Goal: Task Accomplishment & Management: Manage account settings

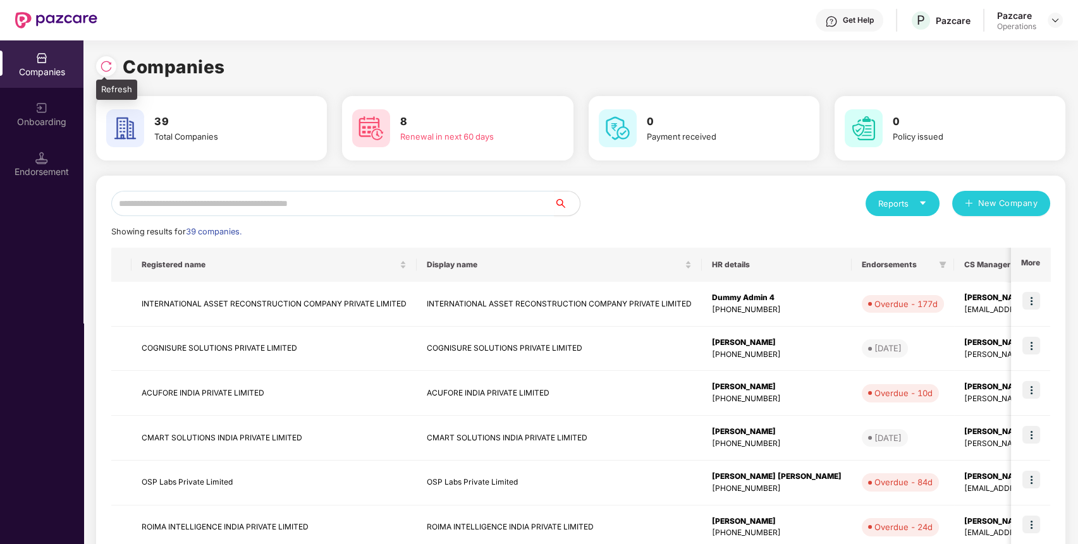
click at [97, 61] on div at bounding box center [106, 66] width 20 height 20
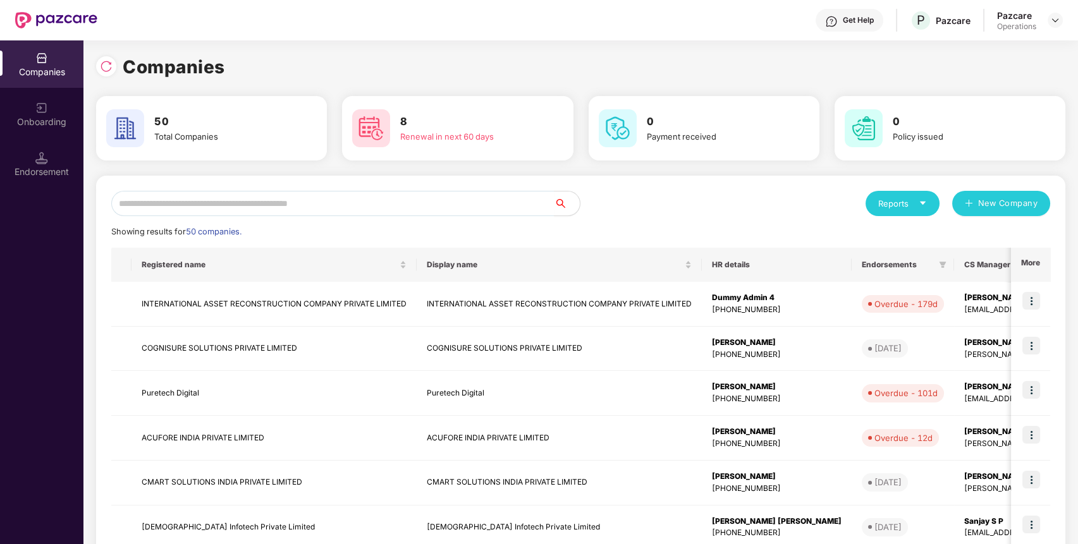
click at [97, 61] on div at bounding box center [106, 66] width 20 height 20
click at [298, 202] on input "text" at bounding box center [332, 203] width 443 height 25
type input "*"
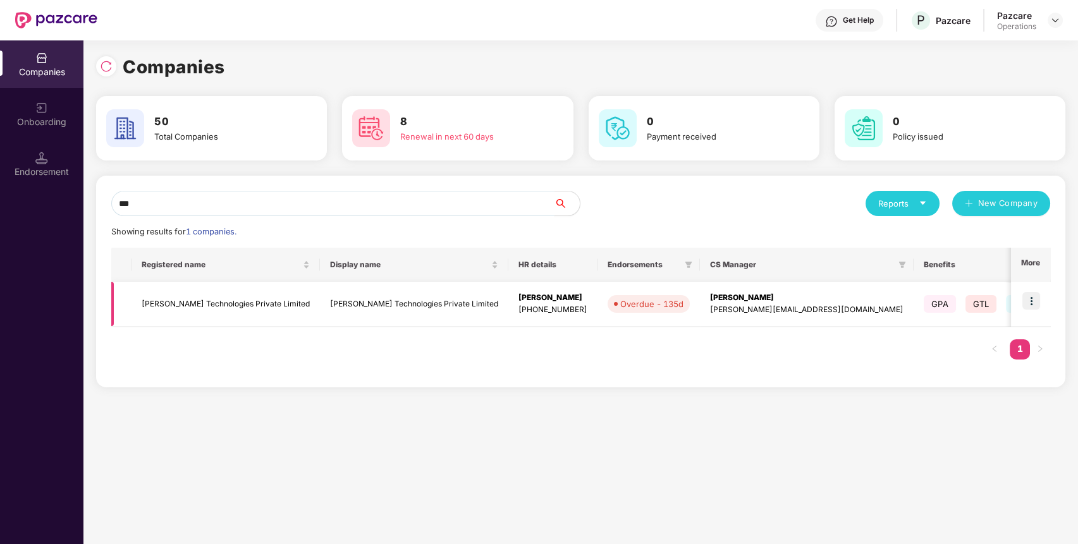
type input "***"
click at [218, 302] on td "[PERSON_NAME] Technologies Private Limited" at bounding box center [225, 304] width 188 height 45
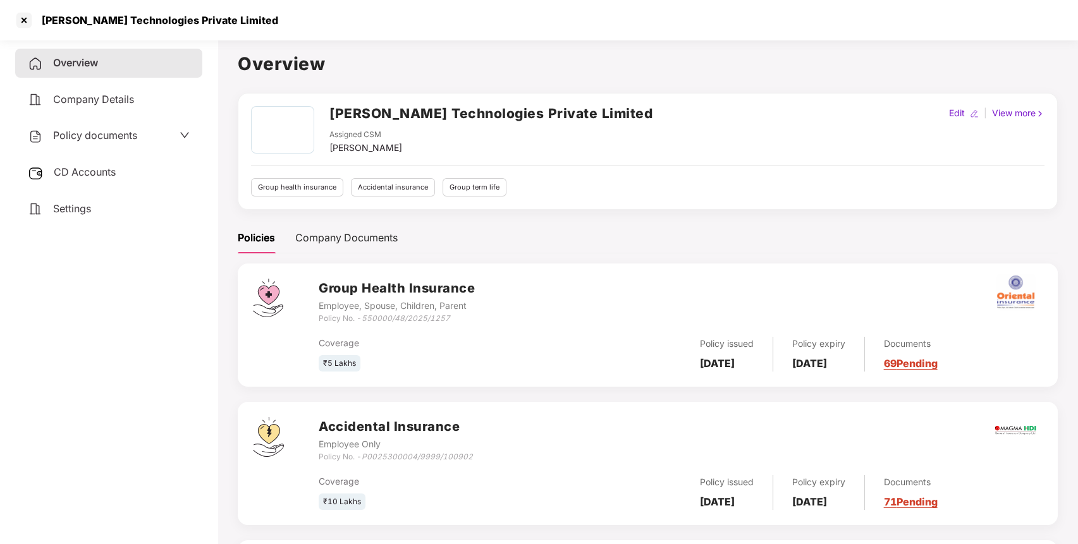
click at [120, 128] on div "Policy documents" at bounding box center [82, 136] width 109 height 16
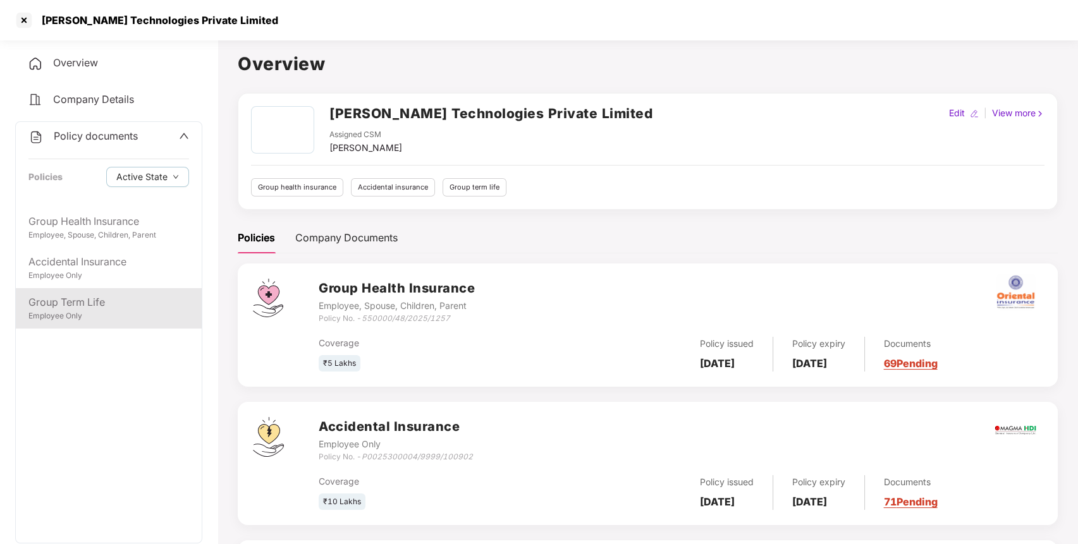
click at [81, 322] on div "Group Term Life Employee Only" at bounding box center [109, 308] width 186 height 40
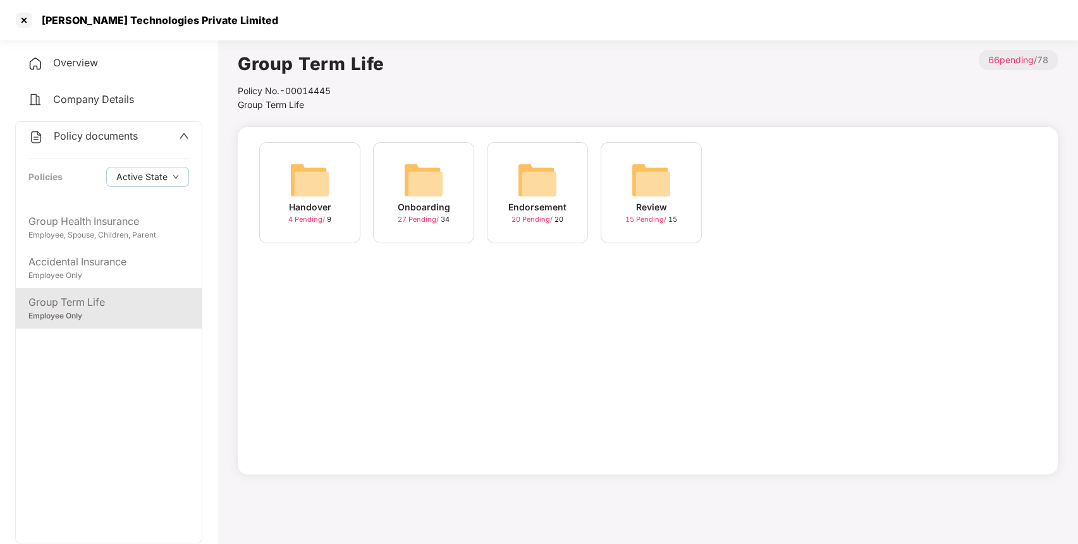
click at [525, 211] on div "Endorsement" at bounding box center [537, 207] width 58 height 14
click at [785, 184] on div "August-2025 10 Pending / 10" at bounding box center [764, 192] width 101 height 101
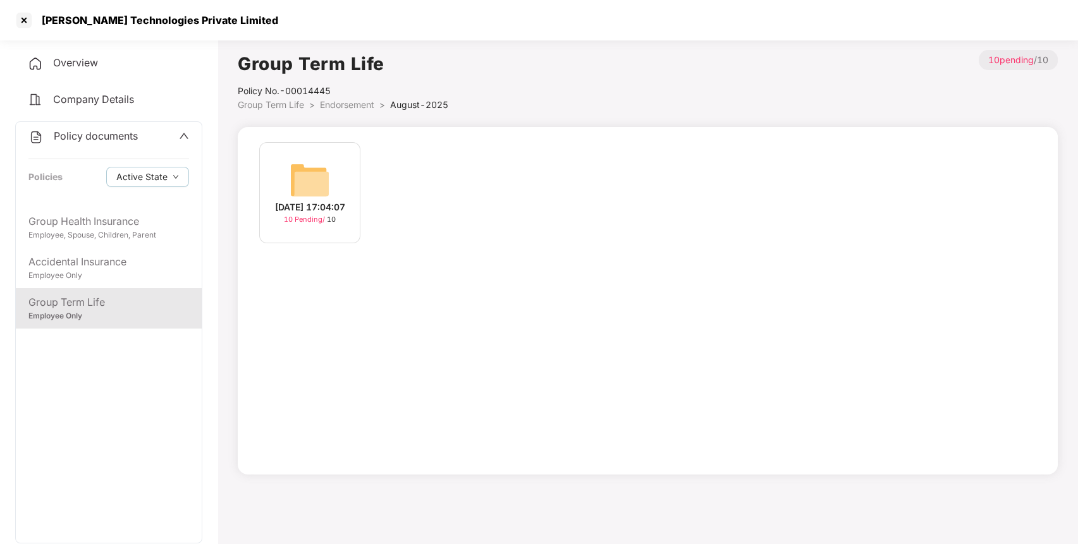
click at [300, 167] on img at bounding box center [310, 180] width 40 height 40
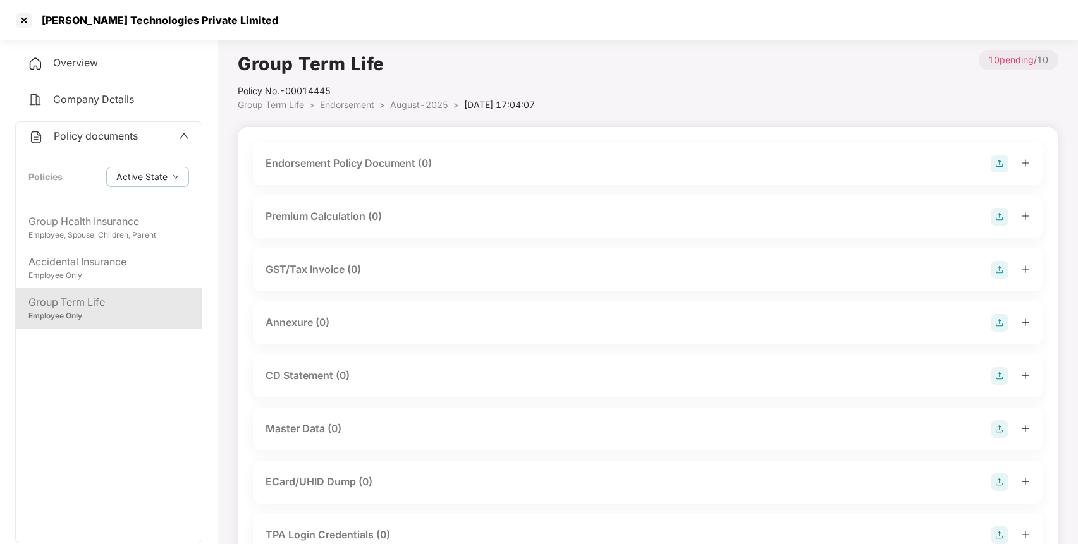
click at [997, 161] on img at bounding box center [1000, 164] width 18 height 18
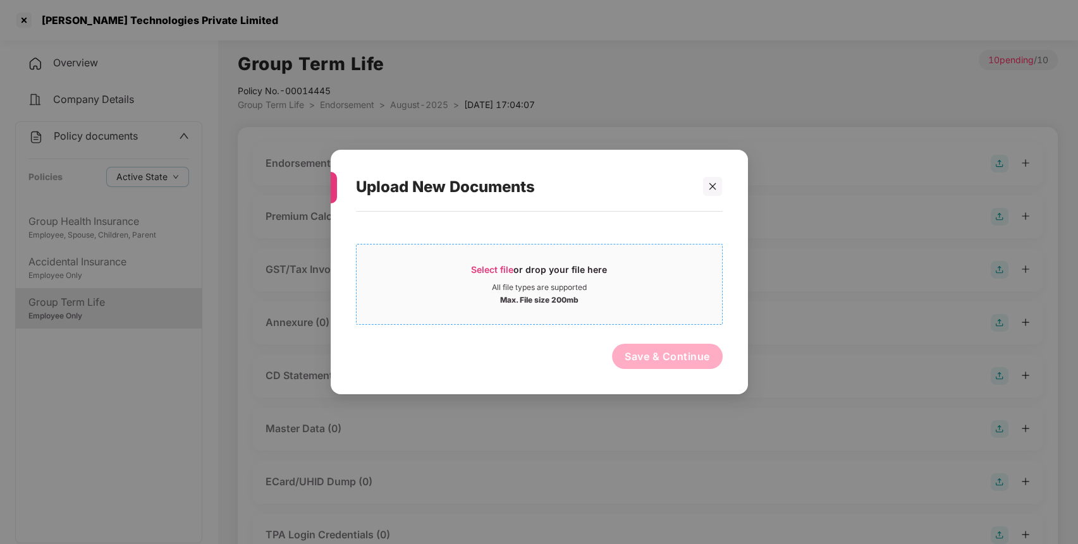
click at [479, 274] on span "Select file" at bounding box center [492, 269] width 42 height 11
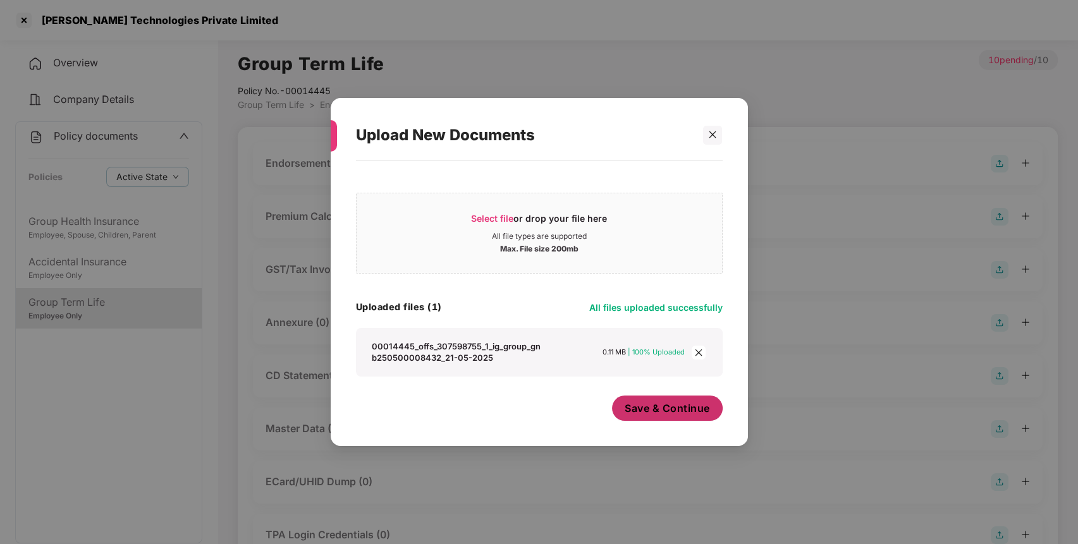
click at [695, 417] on button "Save & Continue" at bounding box center [667, 408] width 111 height 25
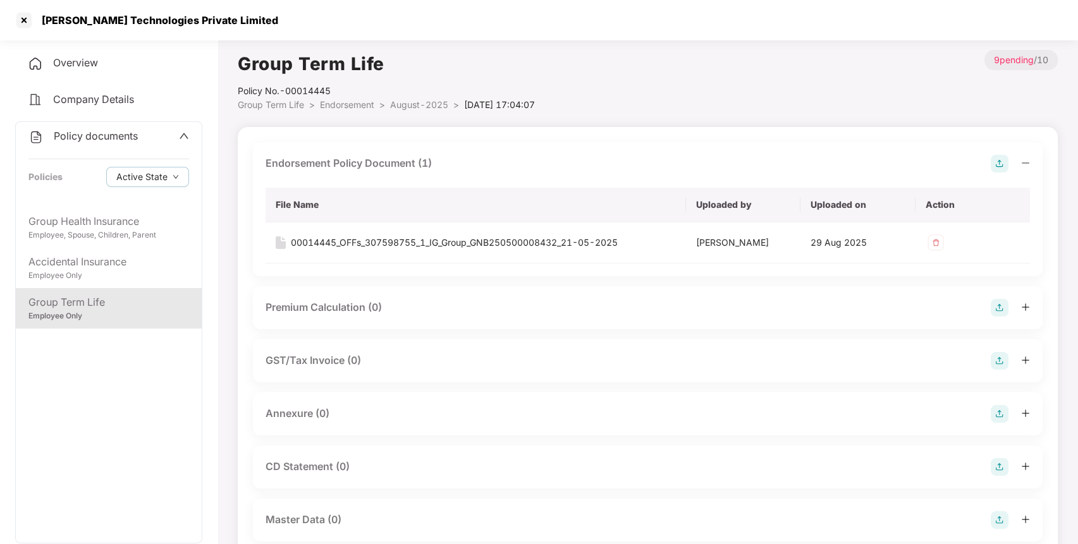
click at [1000, 305] on img at bounding box center [1000, 308] width 18 height 18
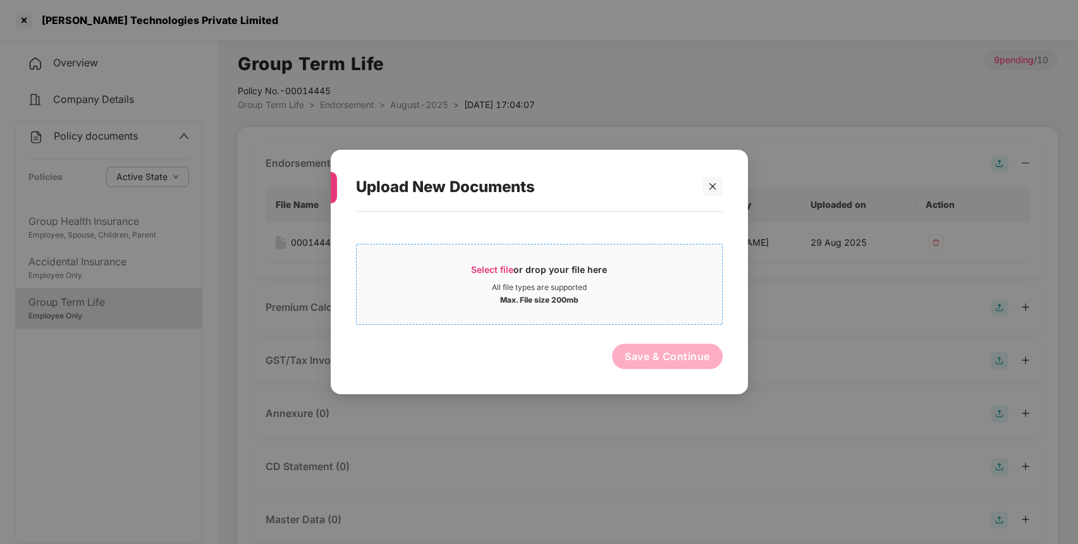
click at [480, 267] on span "Select file" at bounding box center [492, 269] width 42 height 11
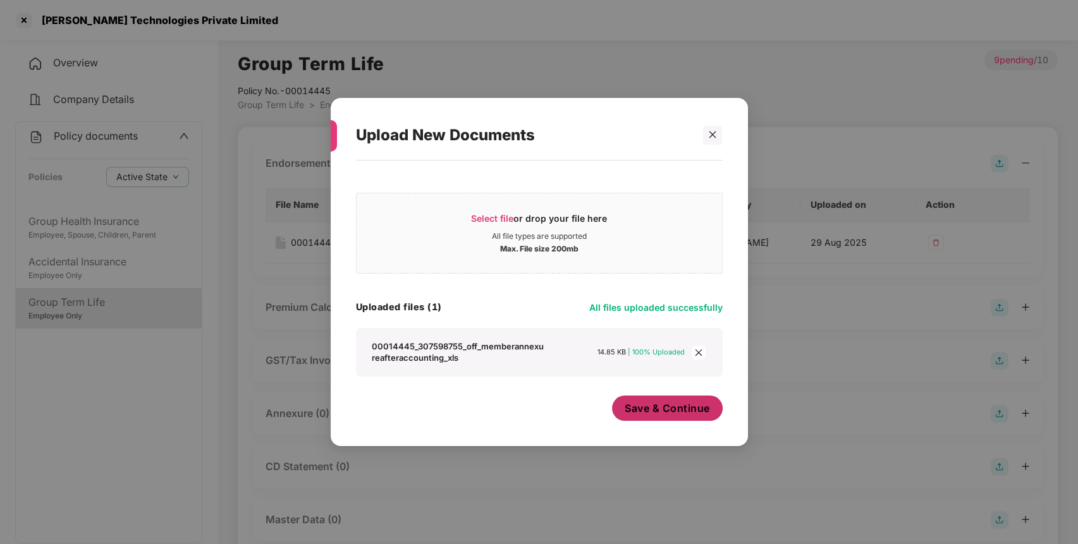
click at [692, 410] on span "Save & Continue" at bounding box center [667, 408] width 85 height 14
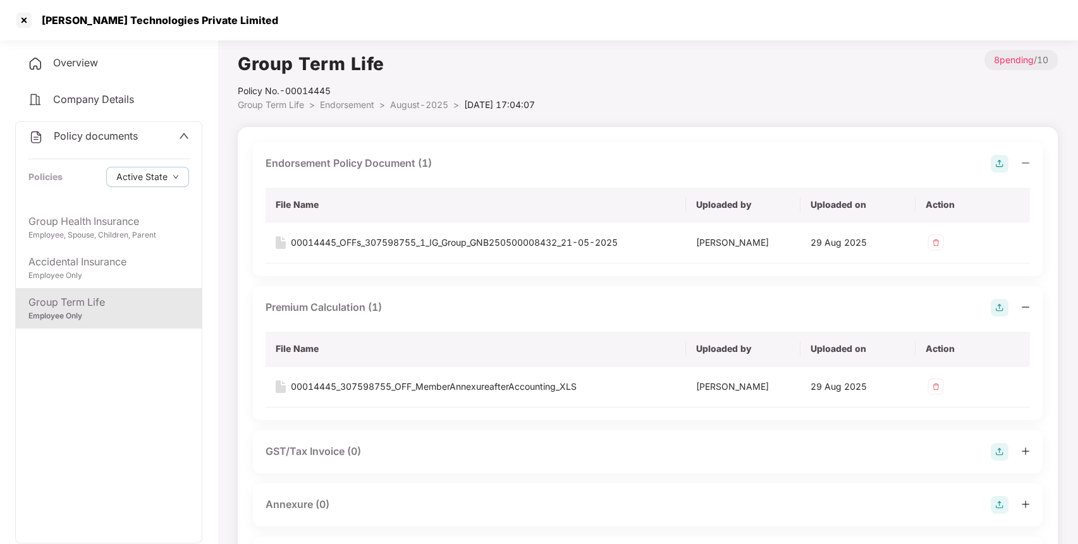
click at [184, 132] on icon "up" at bounding box center [184, 136] width 10 height 10
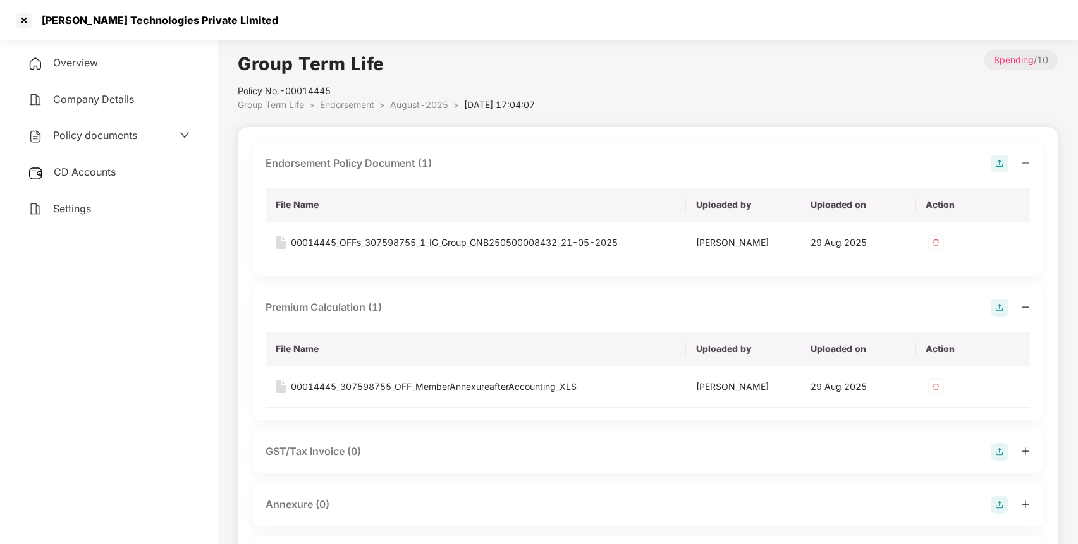
click at [108, 162] on div "CD Accounts" at bounding box center [108, 172] width 187 height 29
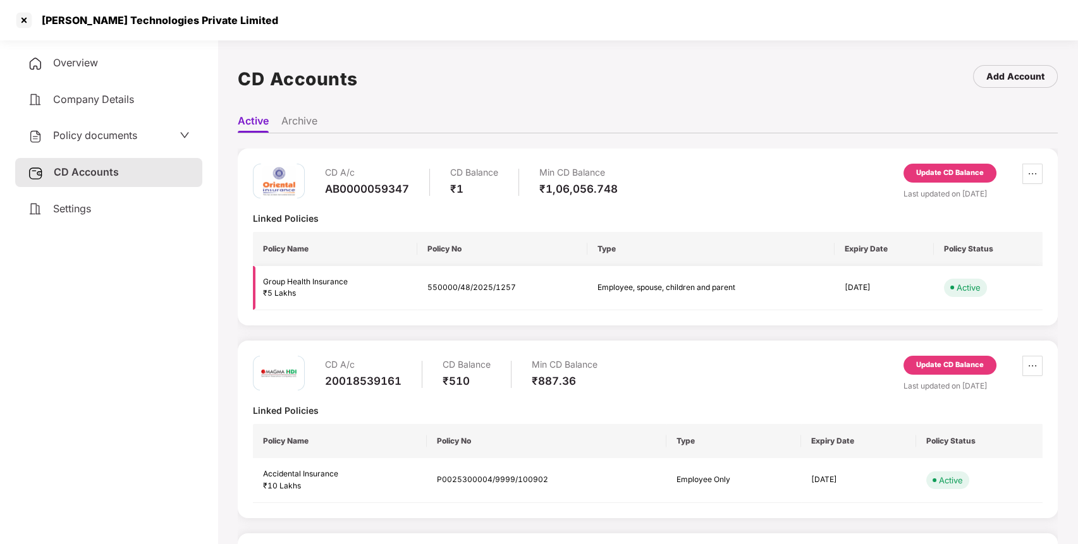
scroll to position [176, 0]
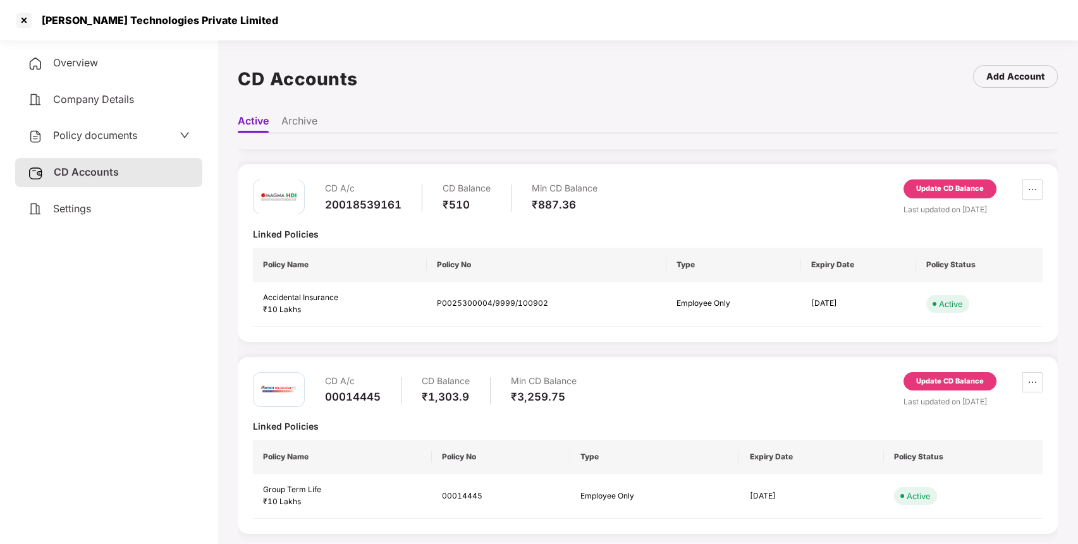
click at [955, 378] on div "Update CD Balance" at bounding box center [950, 381] width 68 height 11
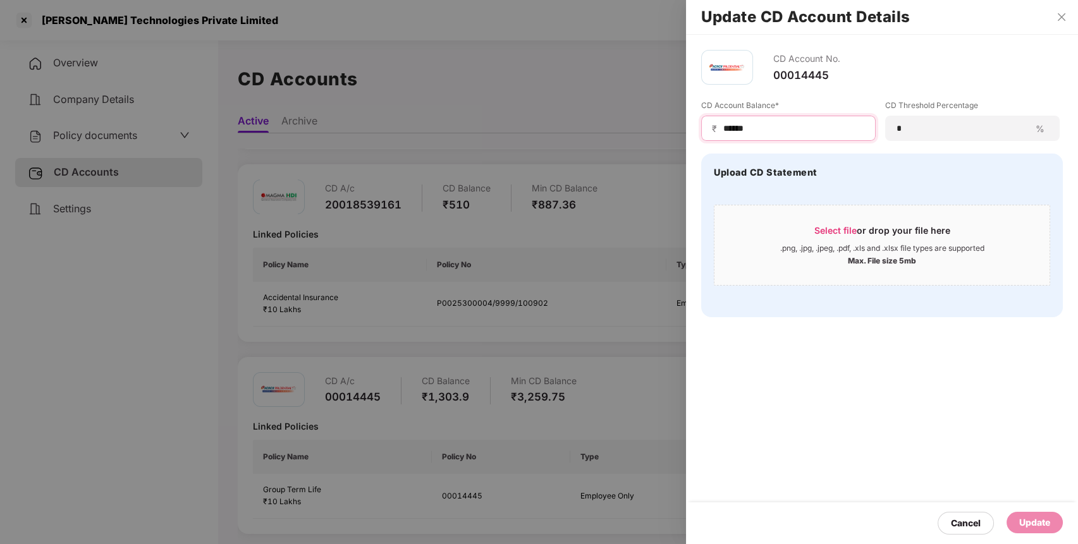
click at [738, 127] on input "******" at bounding box center [793, 128] width 143 height 13
type input "****"
click at [1033, 522] on div "Update" at bounding box center [1034, 523] width 31 height 14
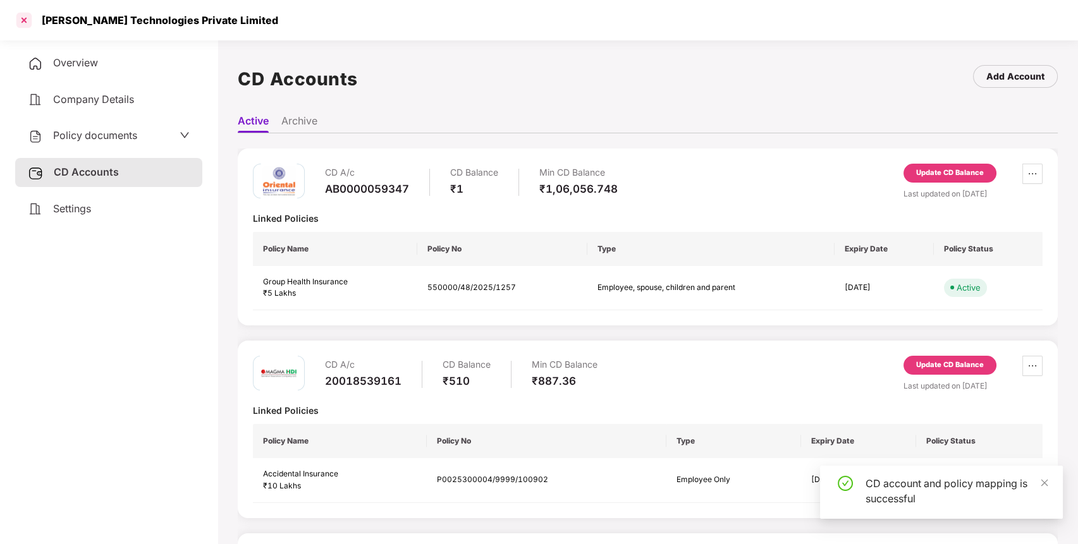
click at [23, 18] on div at bounding box center [24, 20] width 20 height 20
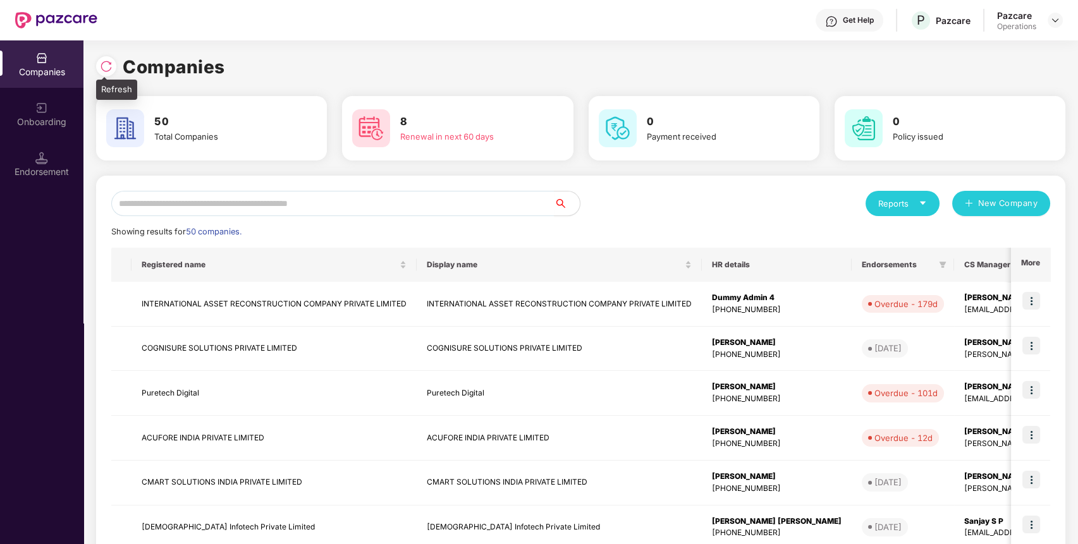
click at [104, 60] on img at bounding box center [106, 66] width 13 height 13
click at [104, 63] on img at bounding box center [106, 66] width 13 height 13
click at [109, 64] on img at bounding box center [106, 66] width 13 height 13
click at [479, 196] on input "text" at bounding box center [332, 203] width 443 height 25
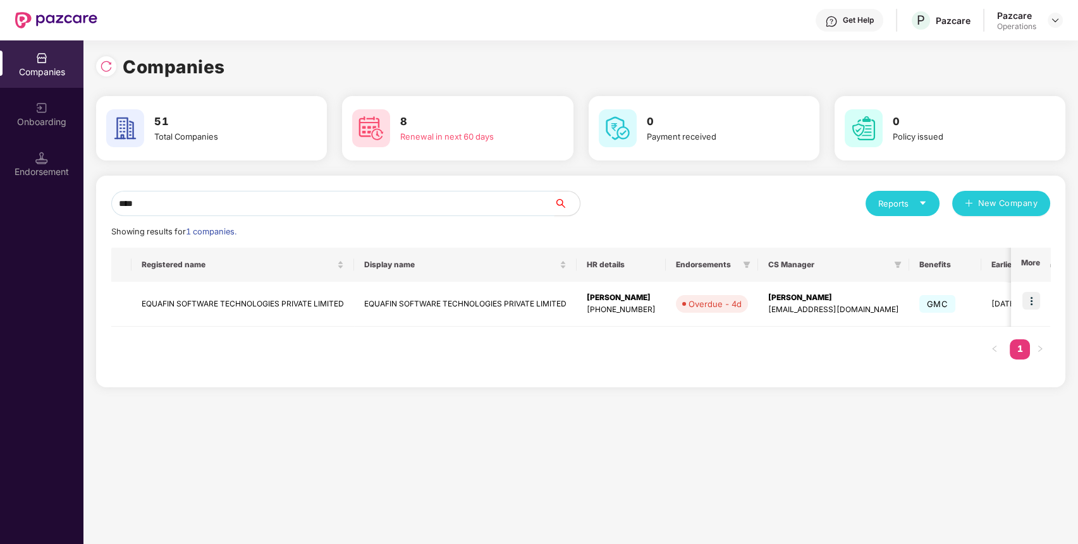
drag, startPoint x: 329, startPoint y: 204, endPoint x: 0, endPoint y: 235, distance: 330.1
click at [0, 235] on div "Companies Onboarding Endorsement Companies 51 Total Companies 8 Renewal in next…" at bounding box center [539, 292] width 1078 height 504
paste input "**********"
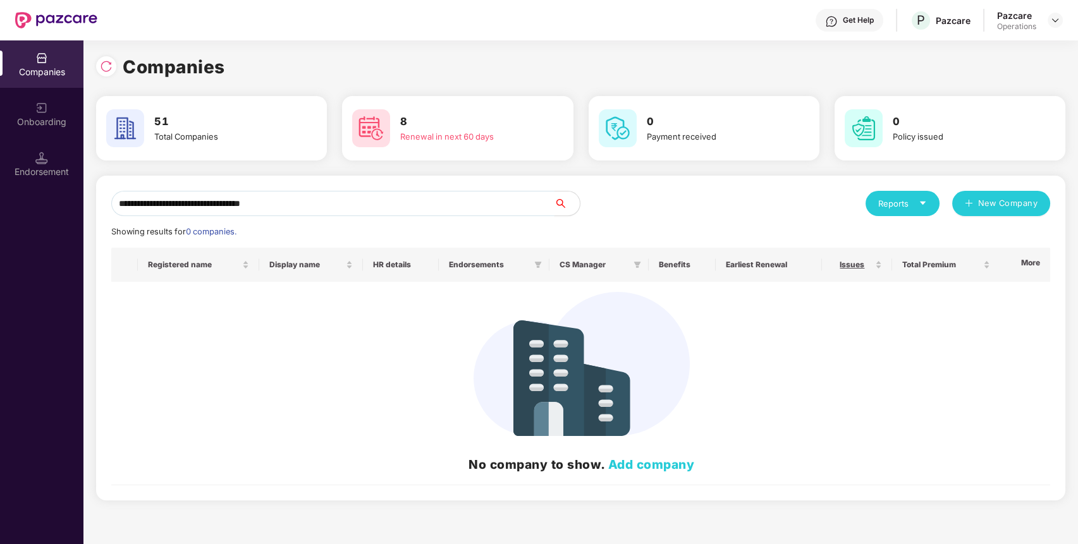
click at [137, 202] on input "**********" at bounding box center [332, 203] width 443 height 25
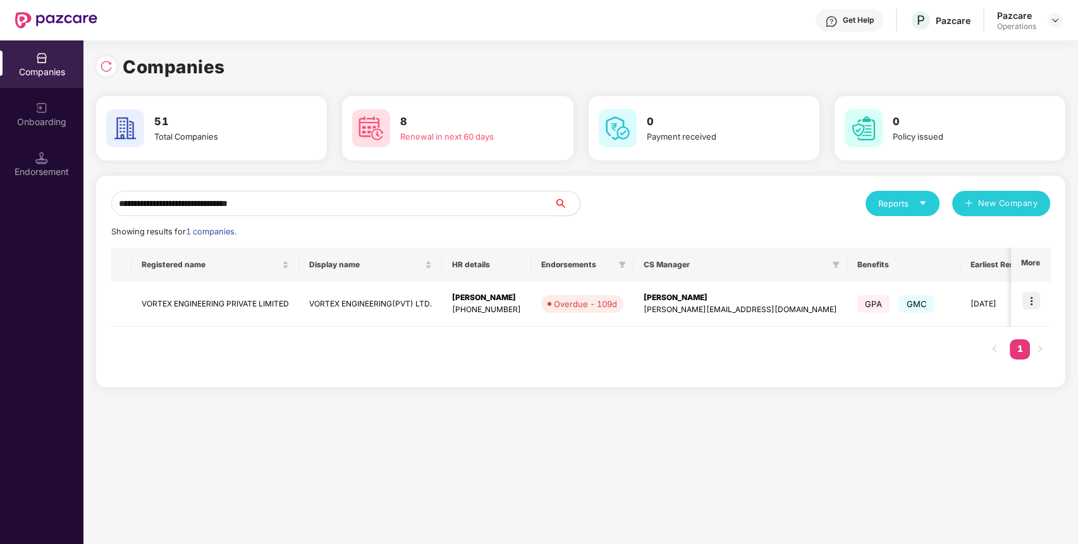
drag, startPoint x: 535, startPoint y: 207, endPoint x: 0, endPoint y: 296, distance: 542.7
click at [0, 296] on div "**********" at bounding box center [539, 292] width 1078 height 504
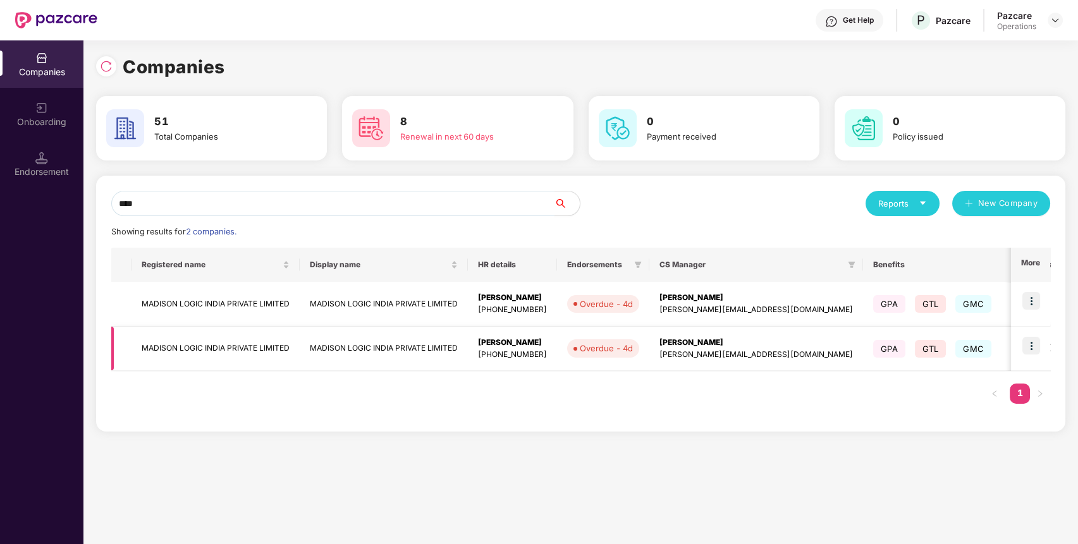
type input "****"
click at [1035, 344] on img at bounding box center [1031, 346] width 18 height 18
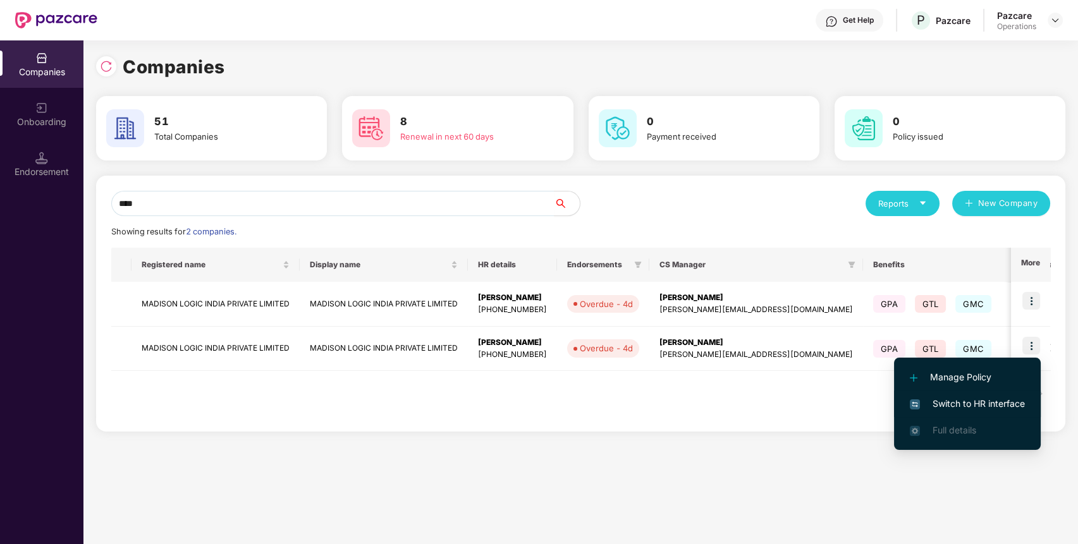
click at [987, 397] on span "Switch to HR interface" at bounding box center [967, 404] width 115 height 14
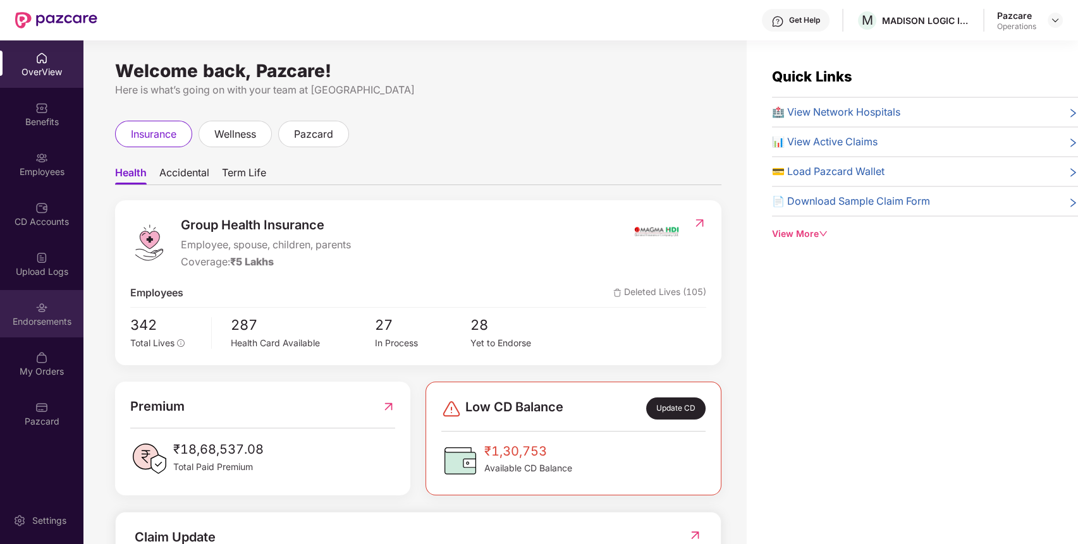
click at [52, 304] on div "Endorsements" at bounding box center [41, 313] width 83 height 47
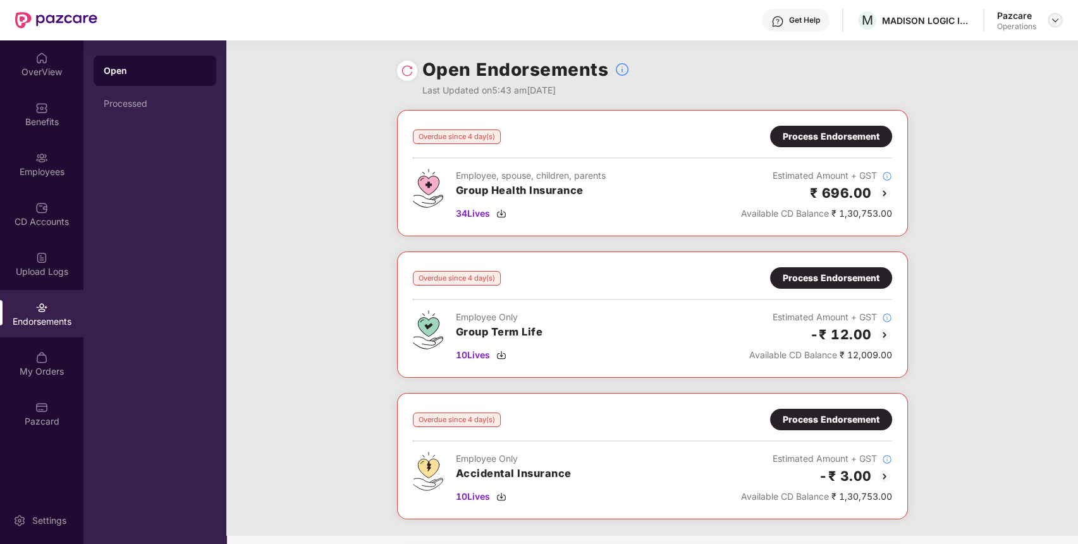
click at [1053, 17] on img at bounding box center [1055, 20] width 10 height 10
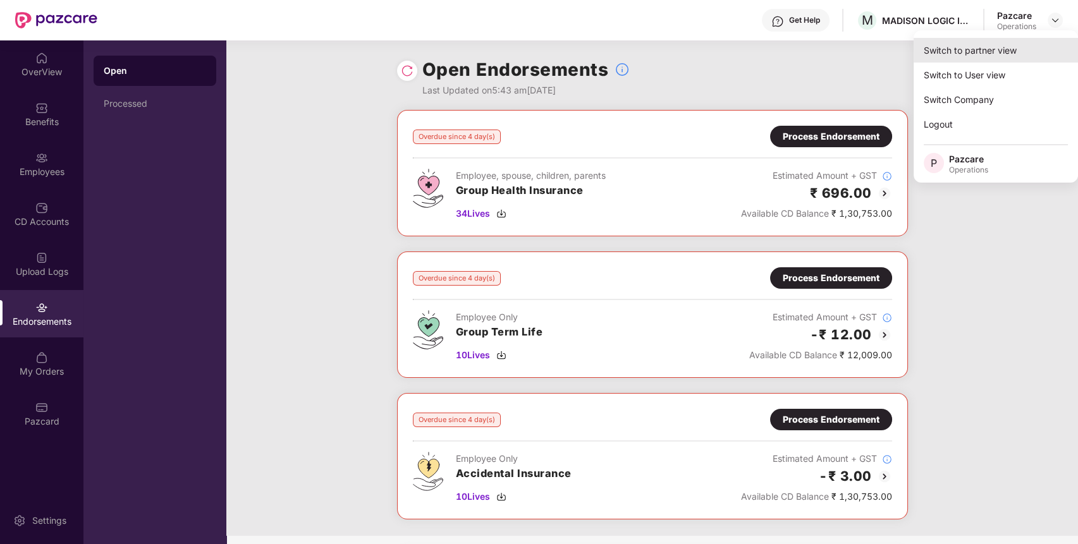
click at [1021, 43] on div "Switch to partner view" at bounding box center [995, 50] width 164 height 25
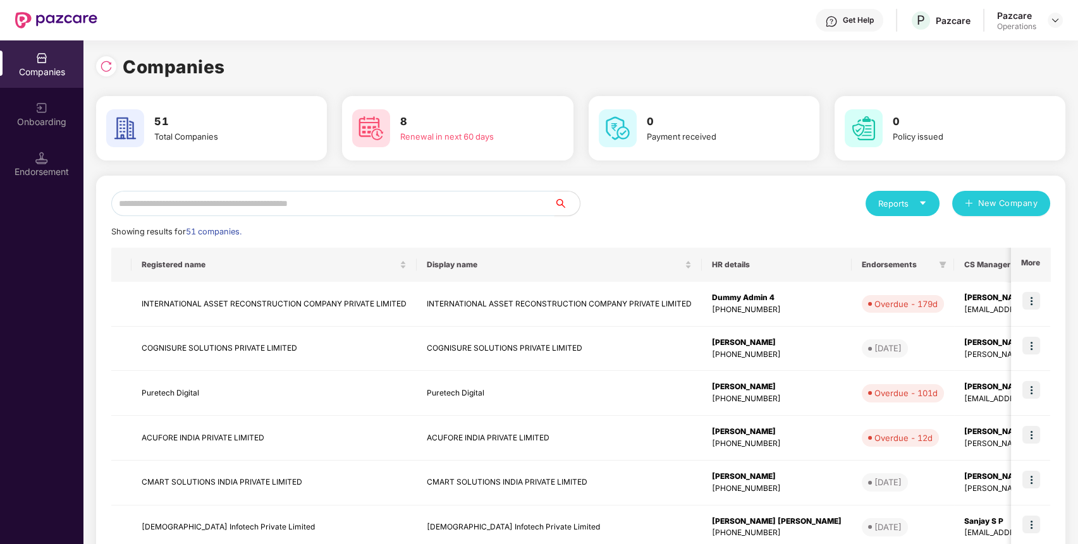
click at [520, 193] on input "text" at bounding box center [332, 203] width 443 height 25
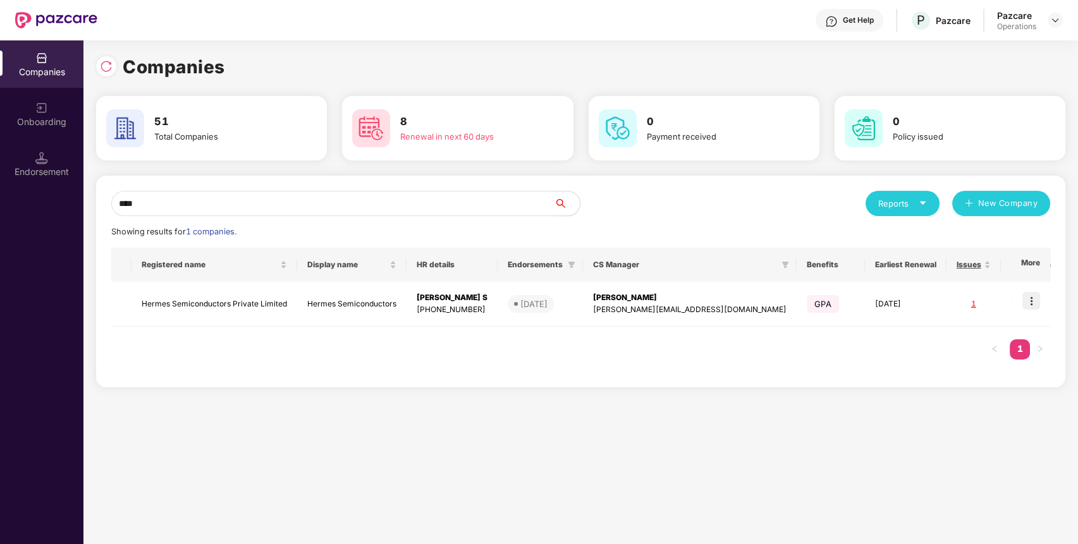
drag, startPoint x: 437, startPoint y: 211, endPoint x: 101, endPoint y: 142, distance: 342.7
click at [101, 142] on div "Companies 51 Total Companies 8 Renewal in next 60 days 0 Payment received 0 Pol…" at bounding box center [580, 225] width 969 height 345
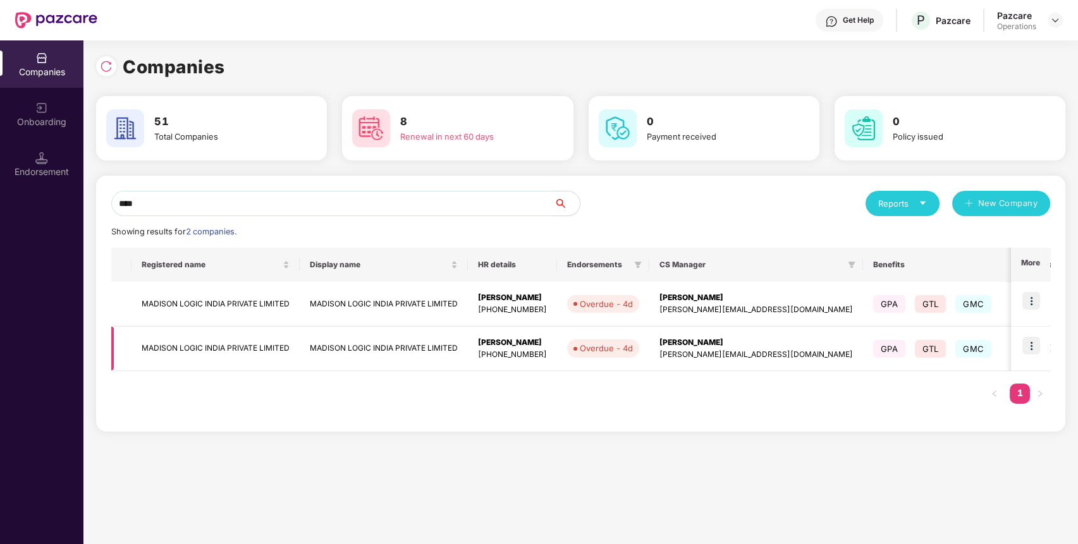
type input "****"
click at [1028, 344] on img at bounding box center [1031, 346] width 18 height 18
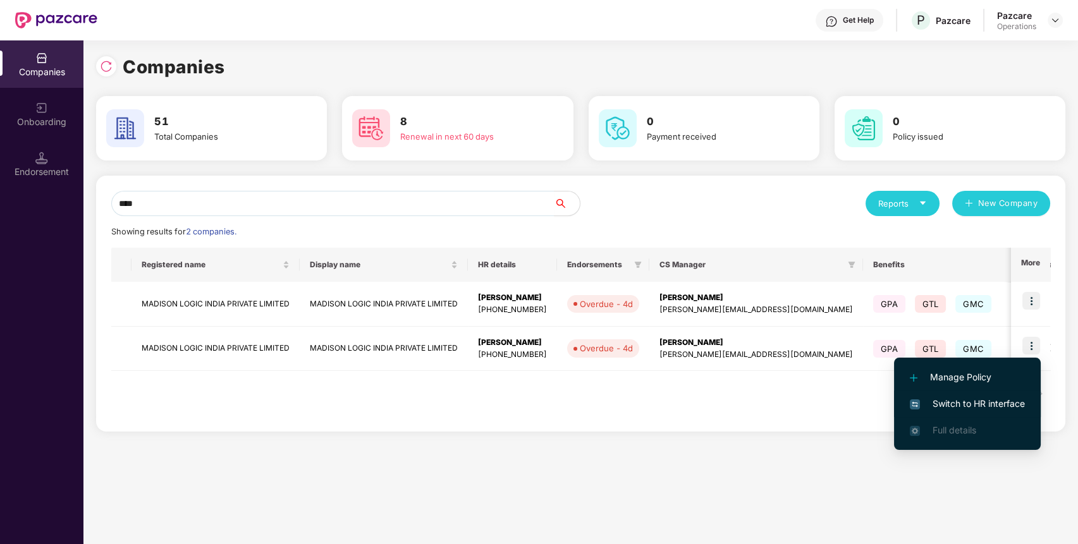
click at [996, 400] on span "Switch to HR interface" at bounding box center [967, 404] width 115 height 14
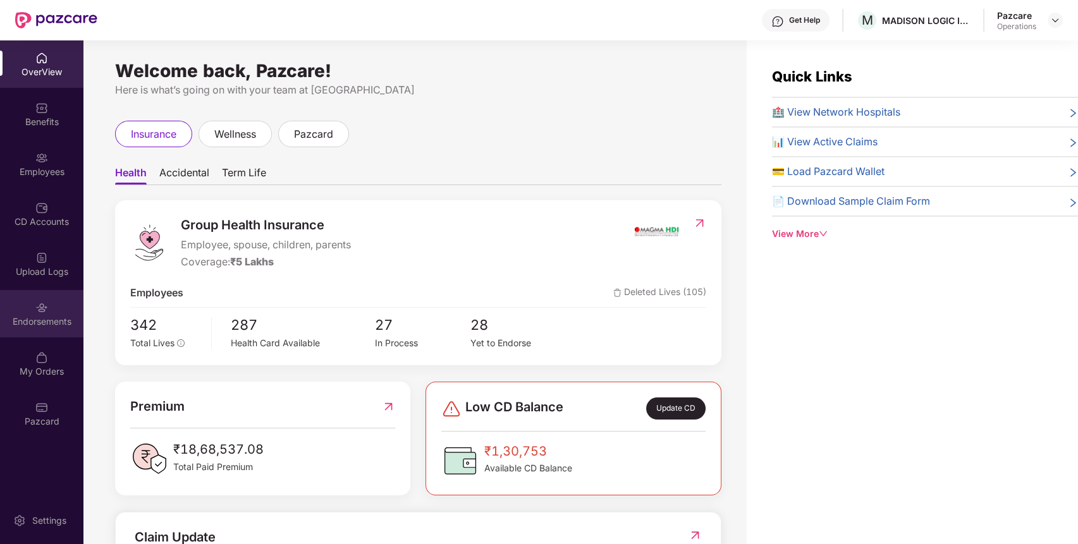
click at [40, 296] on div "Endorsements" at bounding box center [41, 313] width 83 height 47
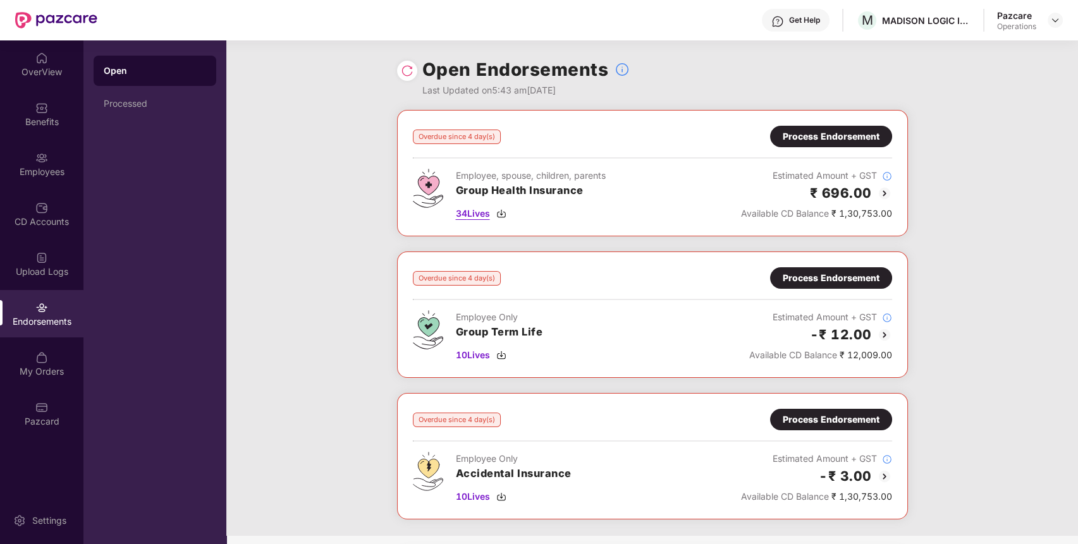
click at [468, 211] on span "34 Lives" at bounding box center [473, 214] width 34 height 14
click at [480, 354] on span "10 Lives" at bounding box center [473, 355] width 34 height 14
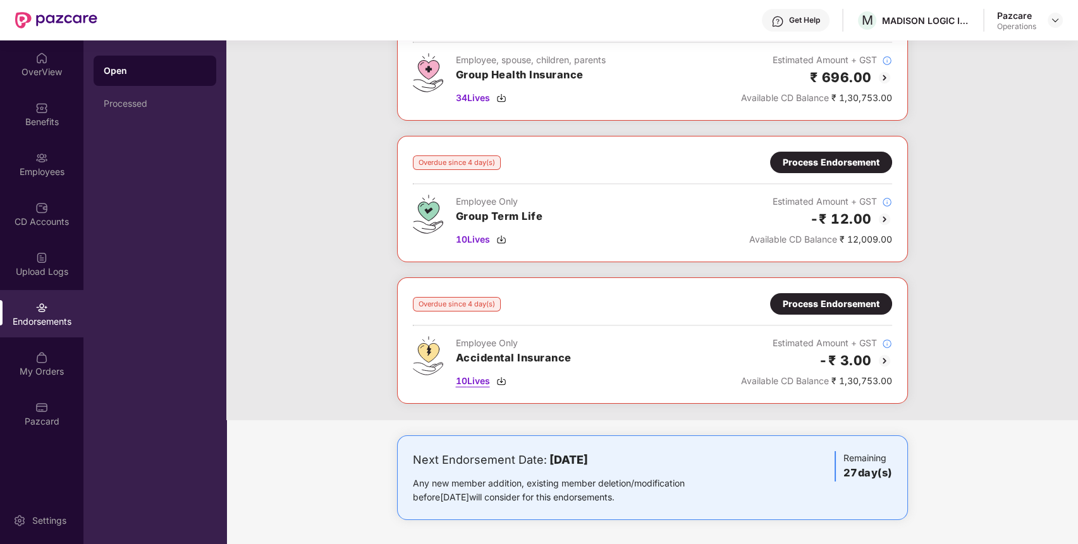
click at [480, 379] on span "10 Lives" at bounding box center [473, 381] width 34 height 14
